Goal: Navigation & Orientation: Find specific page/section

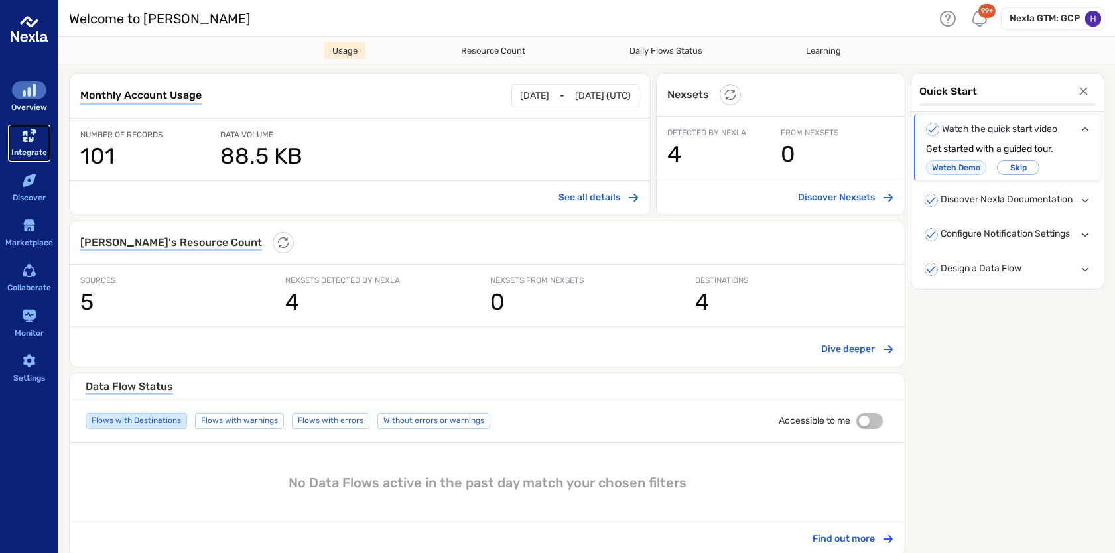
click at [26, 147] on div "Integrate" at bounding box center [29, 153] width 36 height 14
